Goal: Navigation & Orientation: Find specific page/section

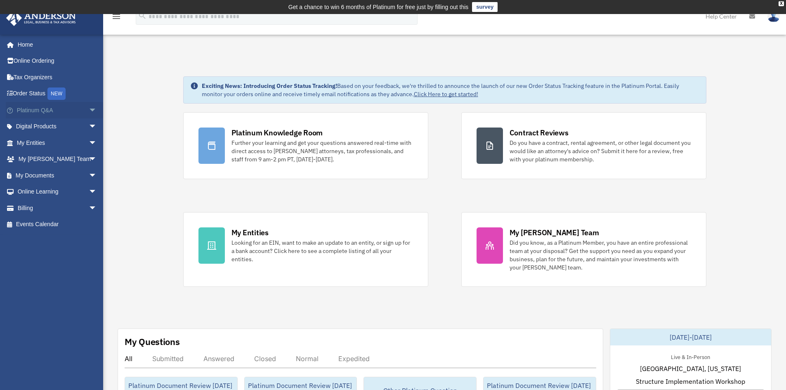
click at [89, 111] on span "arrow_drop_down" at bounding box center [97, 110] width 17 height 17
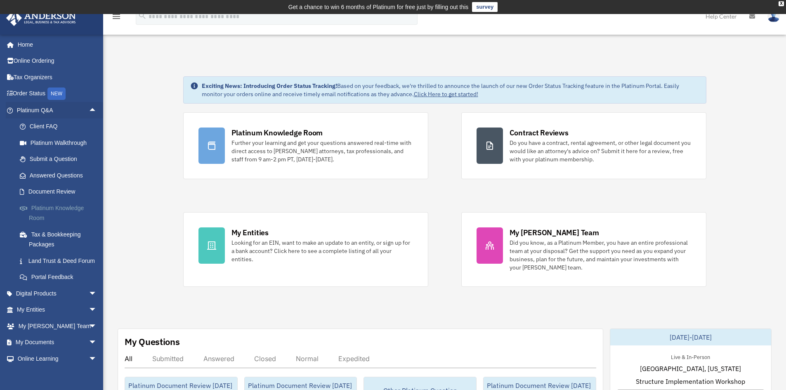
click at [70, 220] on link "Platinum Knowledge Room" at bounding box center [61, 213] width 98 height 26
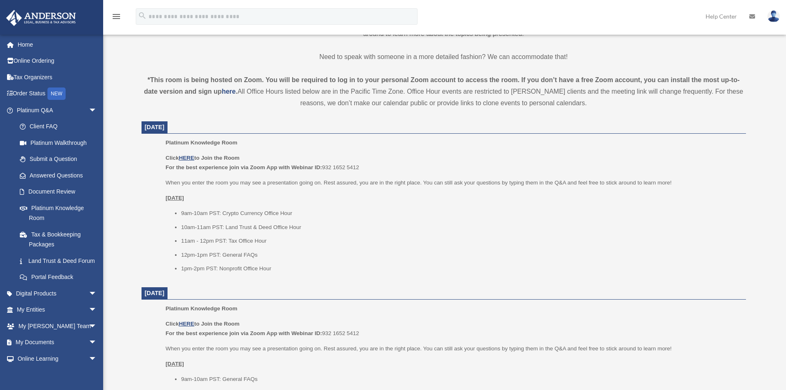
scroll to position [262, 0]
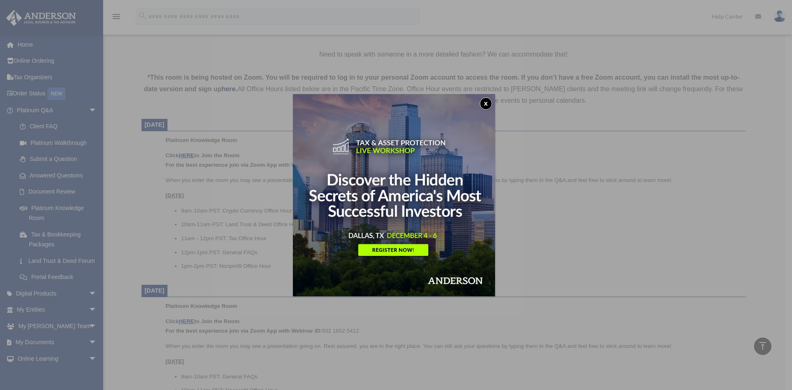
click at [491, 103] on button "x" at bounding box center [486, 103] width 12 height 12
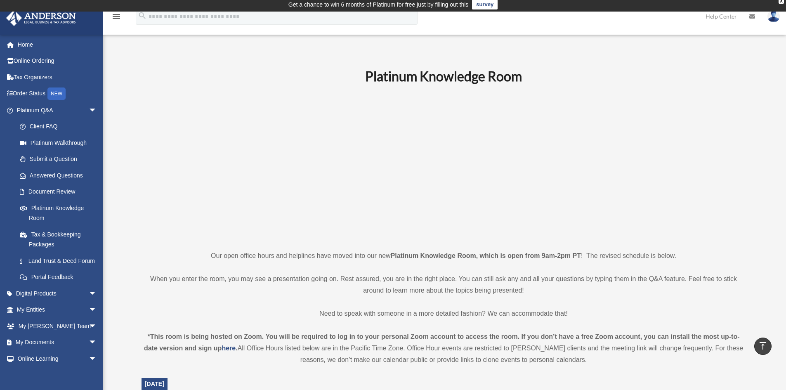
scroll to position [0, 0]
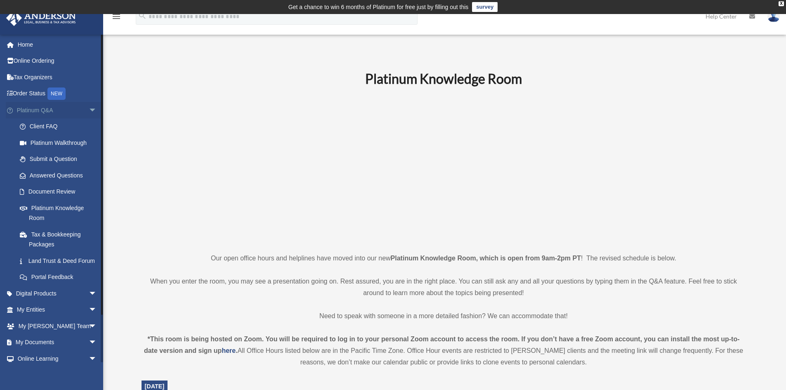
click at [89, 111] on span "arrow_drop_down" at bounding box center [97, 110] width 17 height 17
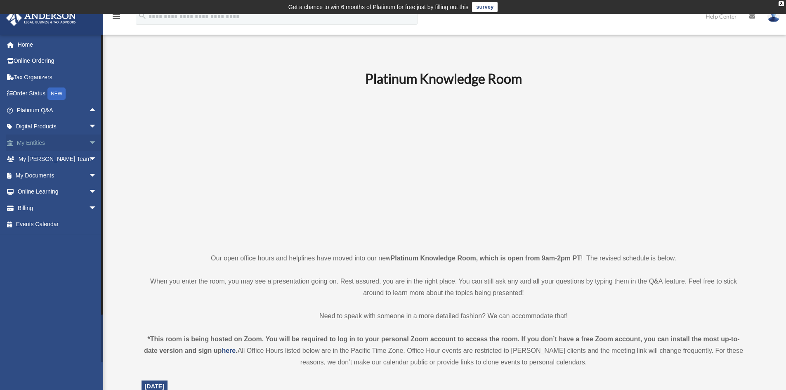
click at [26, 143] on link "My Entities arrow_drop_down" at bounding box center [58, 143] width 104 height 17
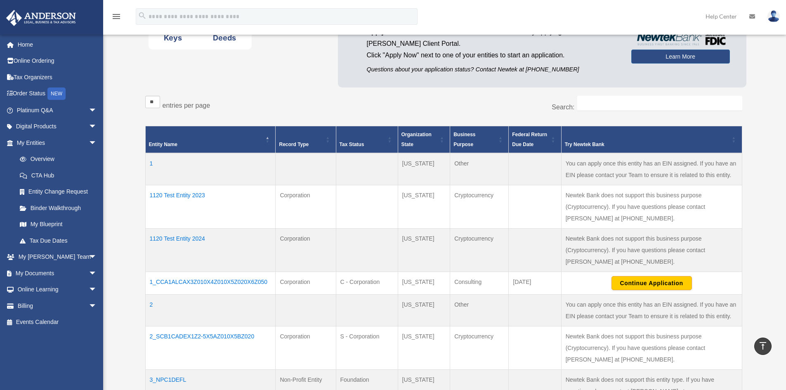
scroll to position [87, 0]
